Goal: Navigation & Orientation: Go to known website

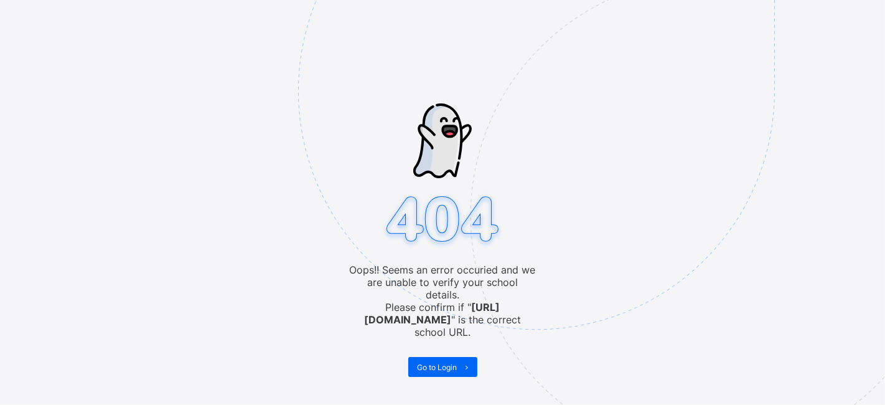
click at [451, 346] on img at bounding box center [622, 153] width 649 height 602
click at [461, 357] on span at bounding box center [468, 367] width 20 height 20
